Goal: Navigation & Orientation: Find specific page/section

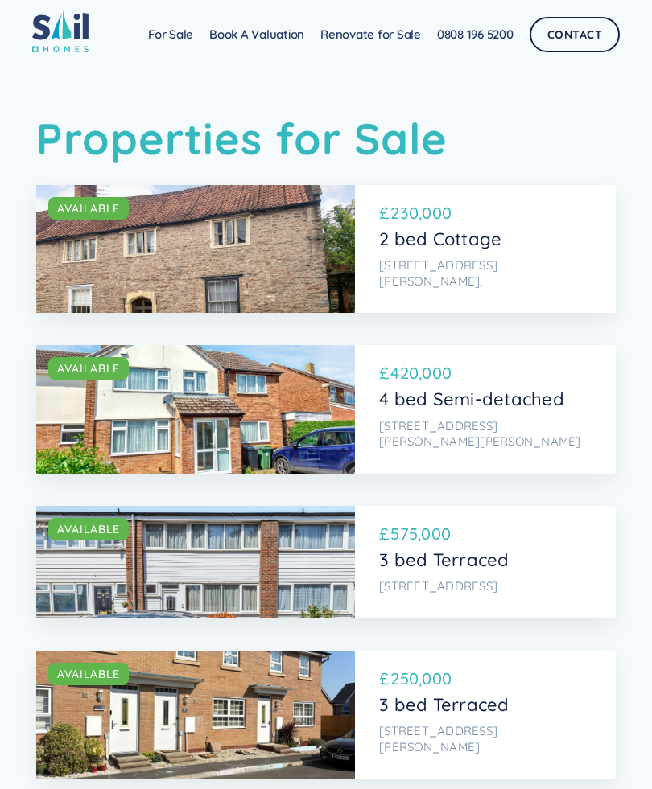
click at [162, 34] on link "For Sale" at bounding box center [170, 35] width 61 height 32
click at [160, 36] on link "For Sale" at bounding box center [170, 35] width 61 height 32
click at [340, 41] on link "Renovate for Sale" at bounding box center [370, 35] width 117 height 32
click at [52, 37] on img at bounding box center [60, 31] width 56 height 43
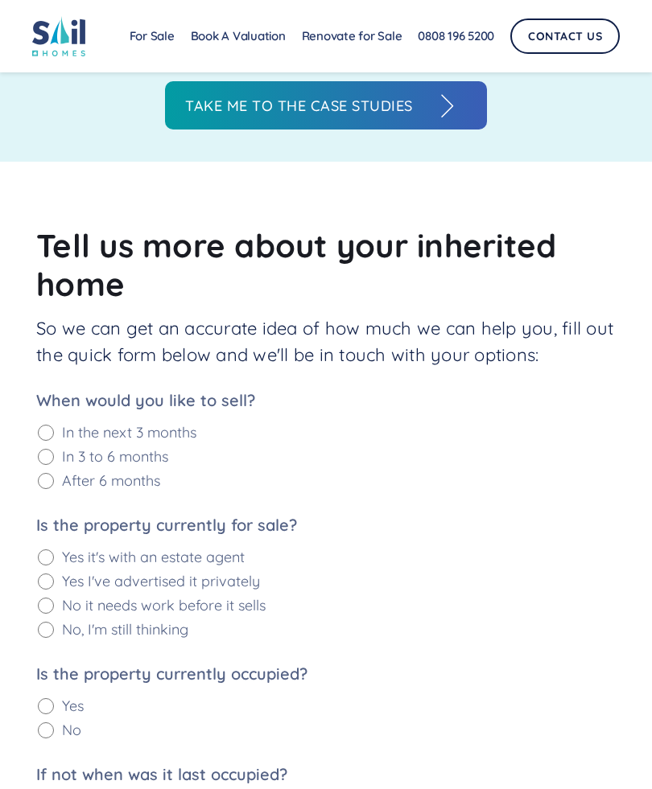
scroll to position [1724, 0]
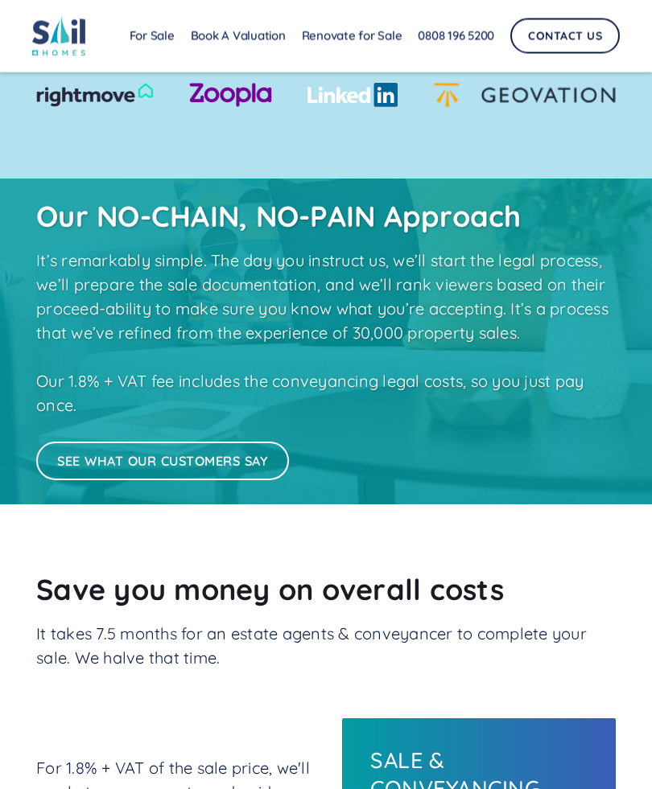
scroll to position [2587, 0]
click at [65, 101] on img at bounding box center [94, 95] width 117 height 24
